Goal: Task Accomplishment & Management: Manage account settings

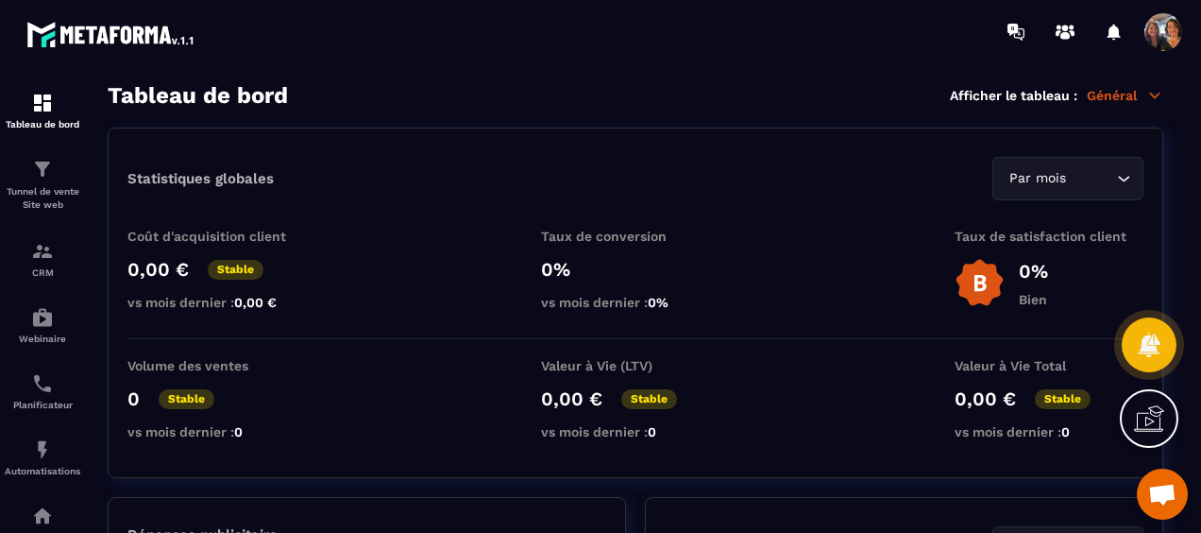
scroll to position [3094, 0]
click at [48, 393] on img at bounding box center [42, 383] width 23 height 23
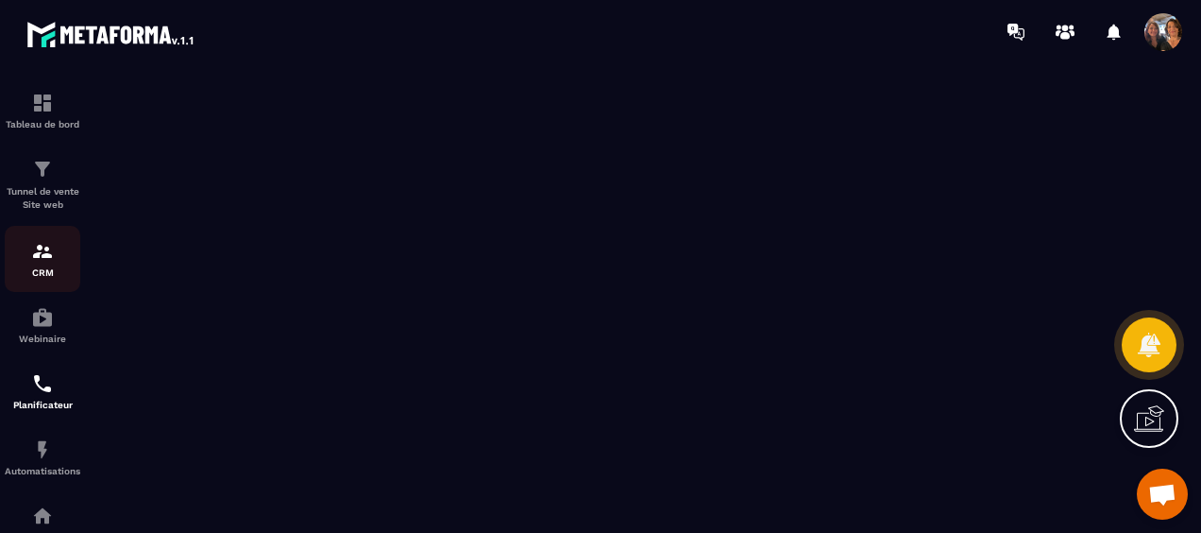
click at [51, 261] on img at bounding box center [42, 251] width 23 height 23
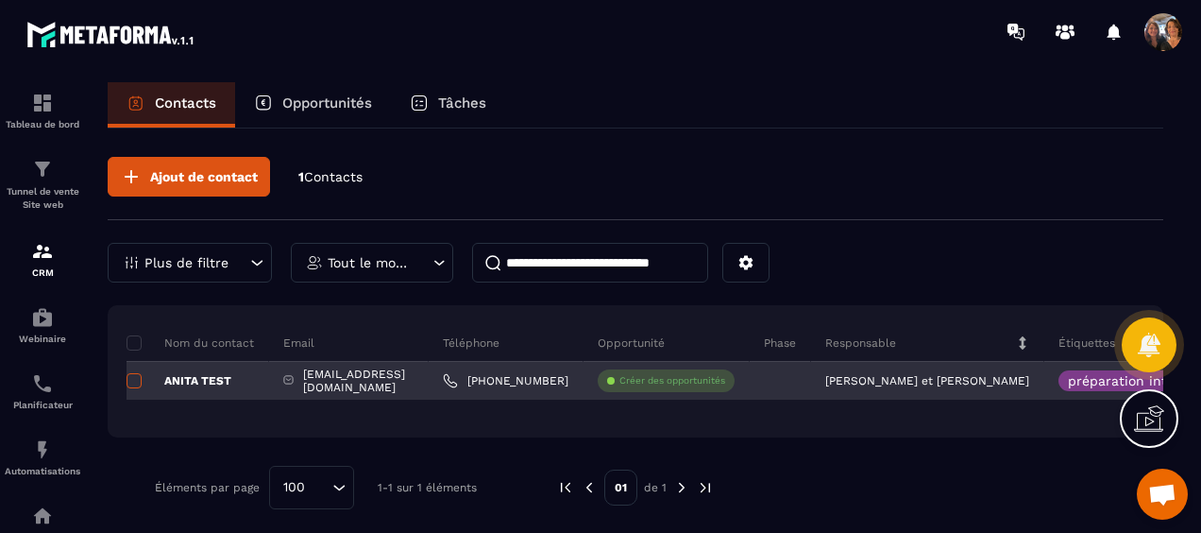
click at [139, 373] on span at bounding box center [134, 380] width 15 height 15
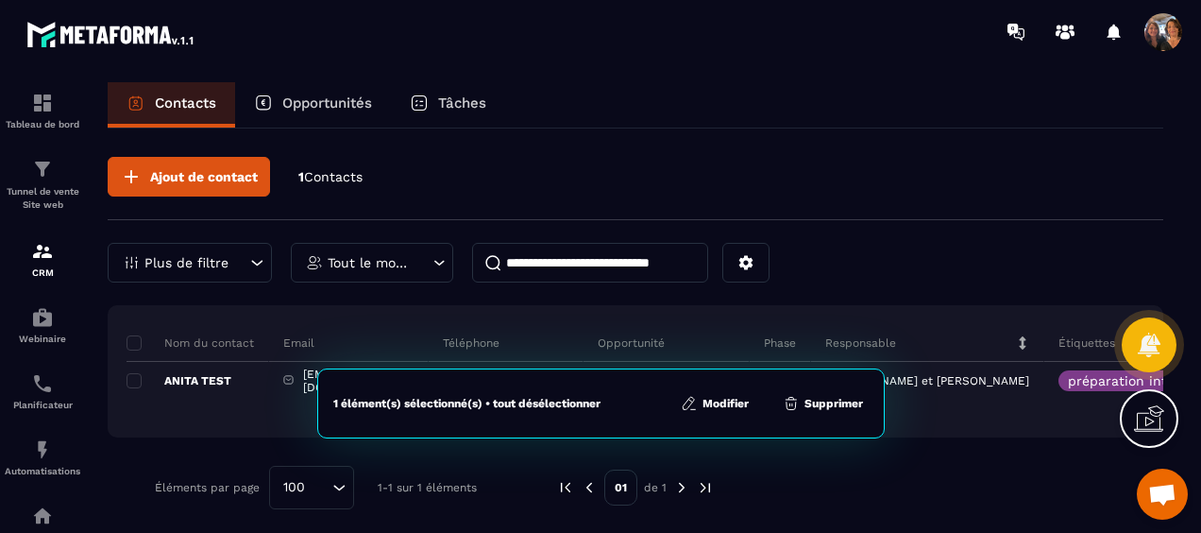
click at [843, 405] on button "Supprimer" at bounding box center [823, 403] width 92 height 19
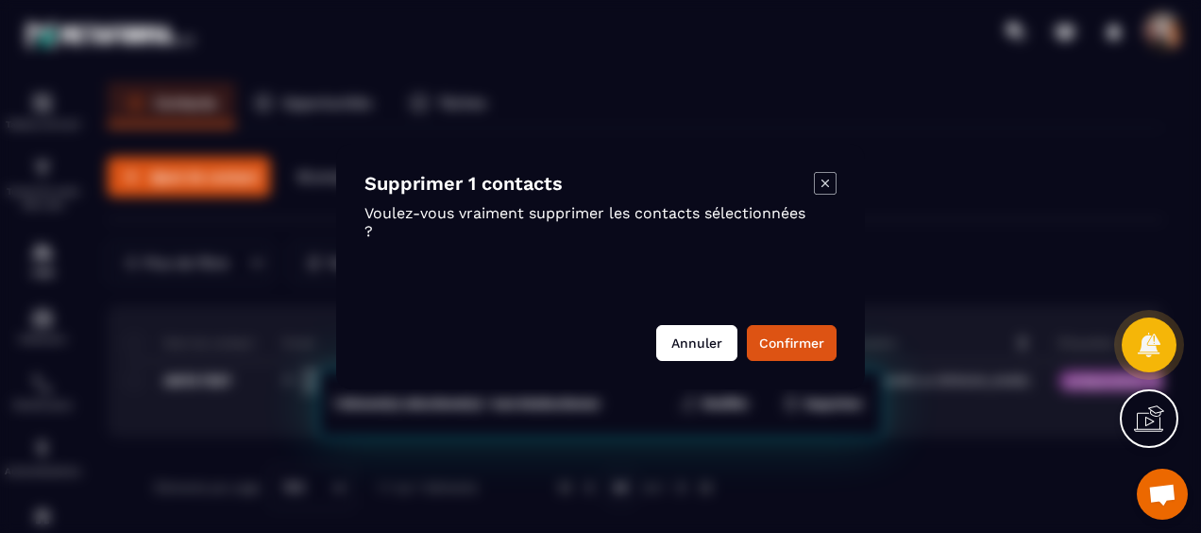
click at [697, 343] on button "Annuler" at bounding box center [696, 343] width 81 height 36
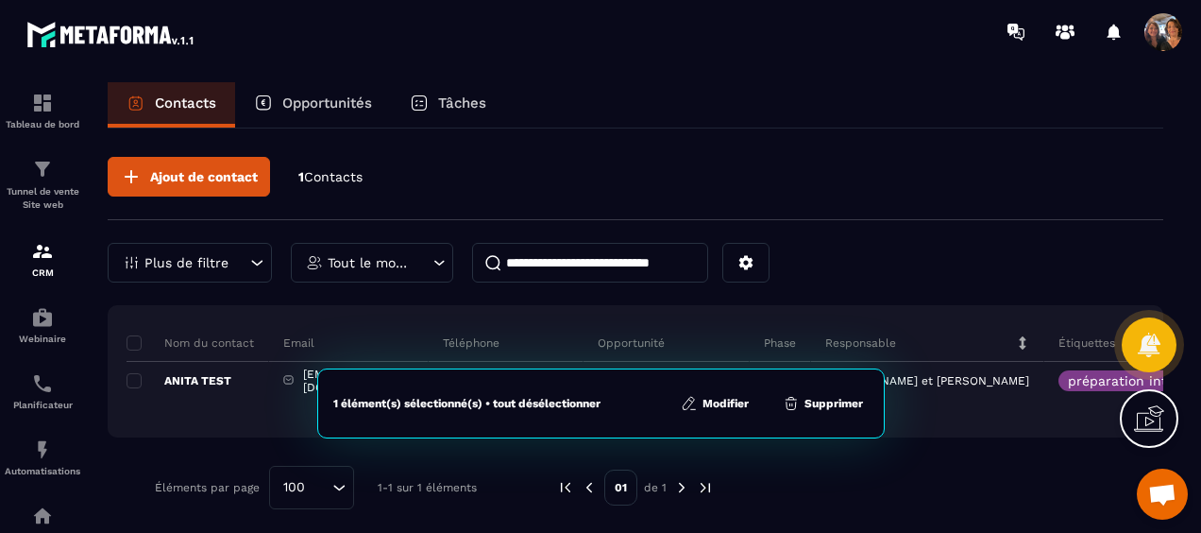
click at [707, 402] on button "Modifier" at bounding box center [714, 403] width 79 height 19
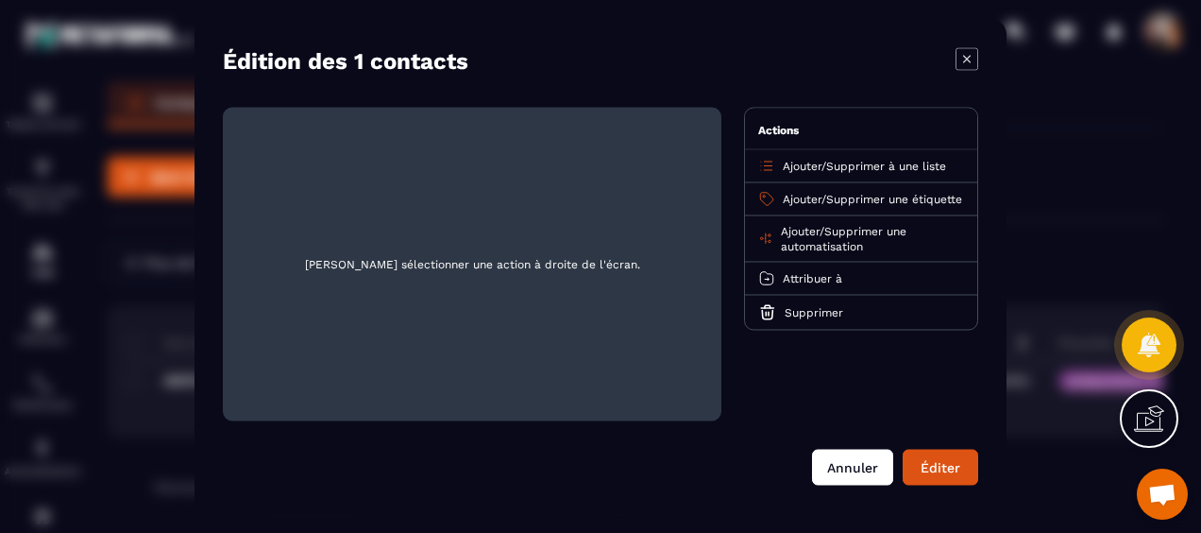
click at [826, 467] on button "Annuler" at bounding box center [852, 467] width 81 height 36
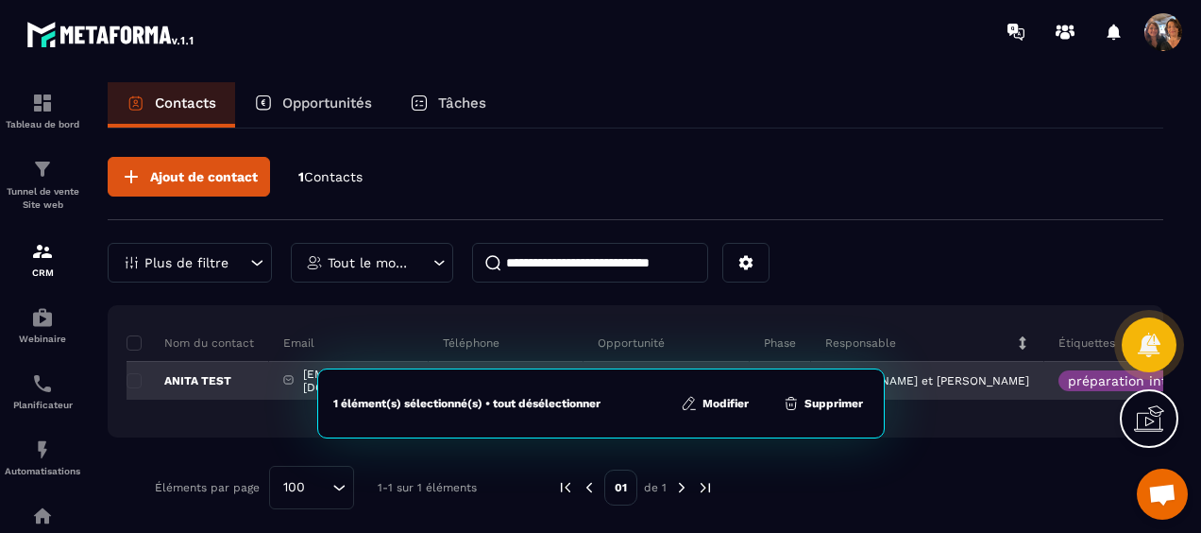
click at [182, 381] on p "ANITA TEST" at bounding box center [179, 380] width 105 height 15
